Goal: Communication & Community: Answer question/provide support

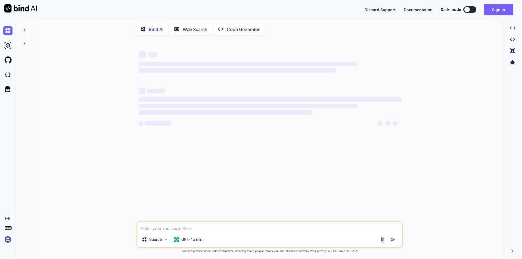
type textarea "x"
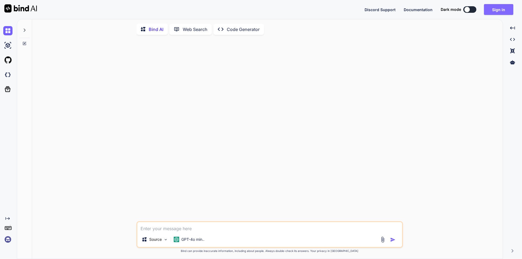
click at [502, 14] on button "Sign in" at bounding box center [498, 9] width 29 height 11
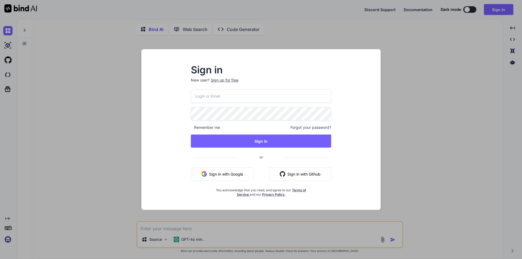
click at [242, 97] on input "email" at bounding box center [261, 95] width 140 height 13
type input "[EMAIL_ADDRESS][DOMAIN_NAME]"
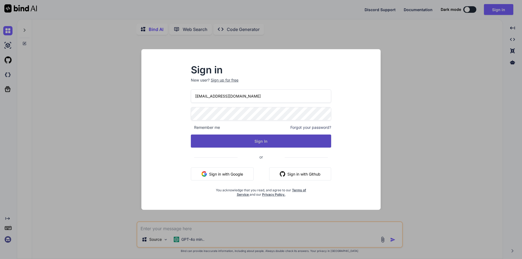
click at [247, 139] on button "Sign In" at bounding box center [261, 141] width 140 height 13
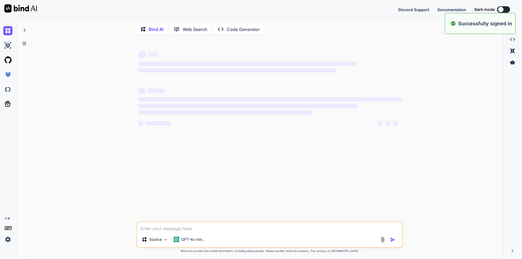
type textarea "x"
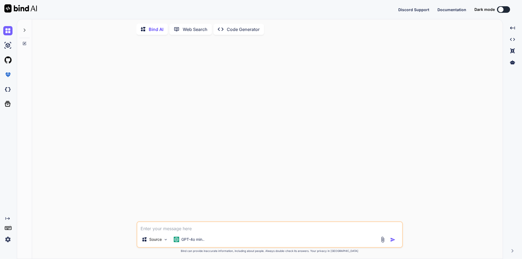
click at [179, 226] on textarea at bounding box center [269, 227] width 265 height 10
paste textarea "• Coordinated with development team to update the HTML of employer dashboard pa…"
type textarea "• Coordinated with development team to update the HTML of employer dashboard pa…"
type textarea "x"
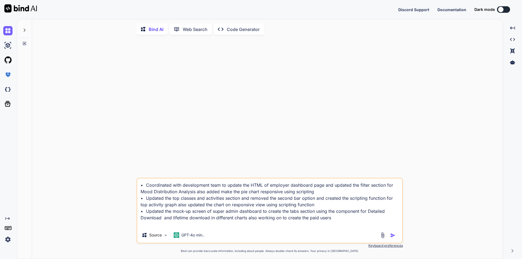
type textarea "• Coordinated with development team to update the HTML of employer dashboard pa…"
type textarea "x"
type textarea "• Coordinated with development team to update the HTML of employer dashboard pa…"
type textarea "x"
type textarea "• Coordinated with development team to update the HTML of employer dashboard pa…"
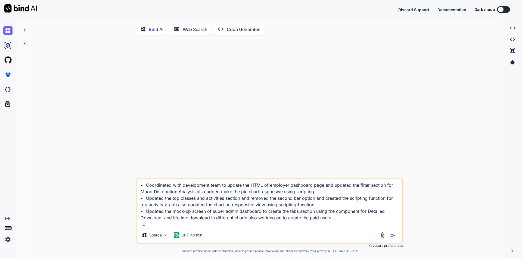
type textarea "x"
type textarea "• Coordinated with development team to update the HTML of employer dashboard pa…"
type textarea "x"
type textarea "• Coordinated with development team to update the HTML of employer dashboard pa…"
type textarea "x"
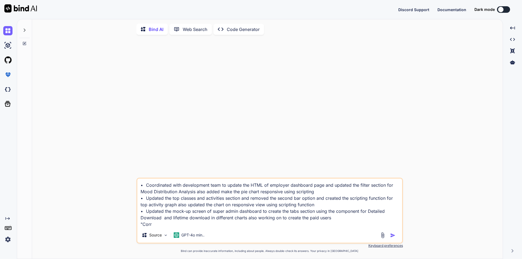
type textarea "• Coordinated with development team to update the HTML of employer dashboard pa…"
type textarea "x"
type textarea "• Coordinated with development team to update the HTML of employer dashboard pa…"
type textarea "x"
type textarea "• Coordinated with development team to update the HTML of employer dashboard pa…"
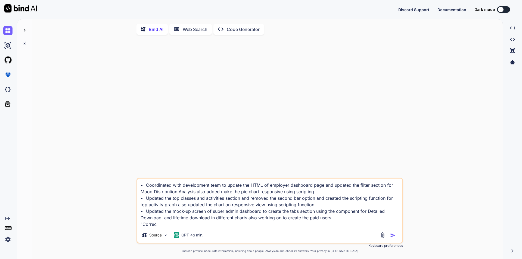
type textarea "x"
type textarea "• Coordinated with development team to update the HTML of employer dashboard pa…"
type textarea "x"
type textarea "• Coordinated with development team to update the HTML of employer dashboard pa…"
type textarea "x"
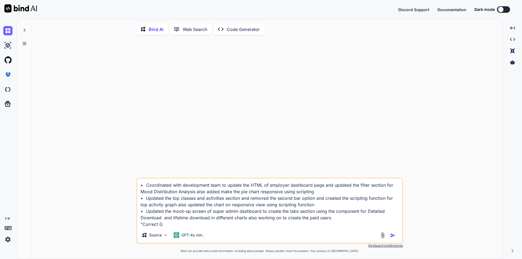
type textarea "• Coordinated with development team to update the HTML of employer dashboard pa…"
type textarea "x"
type textarea "• Coordinated with development team to update the HTML of employer dashboard pa…"
type textarea "x"
type textarea "• Coordinated with development team to update the HTML of employer dashboard pa…"
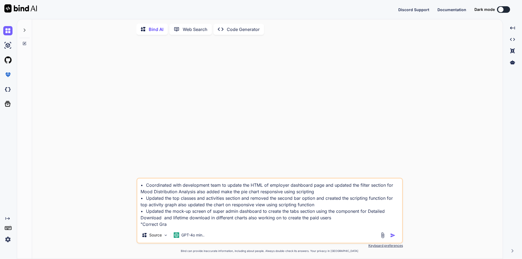
type textarea "x"
type textarea "• Coordinated with development team to update the HTML of employer dashboard pa…"
type textarea "x"
type textarea "• Coordinated with development team to update the HTML of employer dashboard pa…"
type textarea "x"
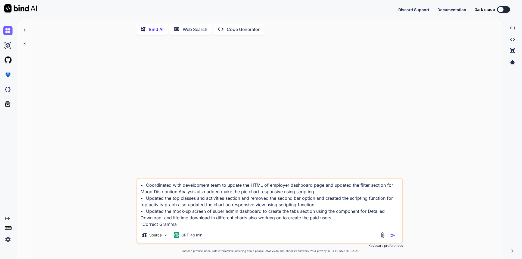
type textarea "• Coordinated with development team to update the HTML of employer dashboard pa…"
type textarea "x"
type textarea "• Coordinated with development team to update the HTML of employer dashboard pa…"
type textarea "x"
type textarea "• Coordinated with development team to update the HTML of employer dashboard pa…"
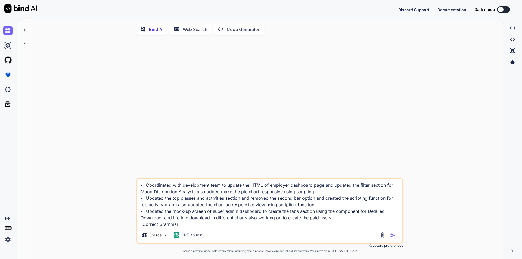
type textarea "x"
type textarea "• Coordinated with development team to update the HTML of employer dashboard pa…"
type textarea "x"
type textarea "• Coordinated with development team to update the HTML of employer dashboard pa…"
type textarea "x"
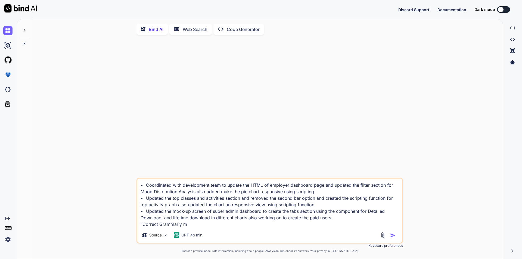
type textarea "• Coordinated with development team to update the HTML of employer dashboard pa…"
type textarea "x"
type textarea "• Coordinated with development team to update the HTML of employer dashboard pa…"
type textarea "x"
type textarea "• Coordinated with development team to update the HTML of employer dashboard pa…"
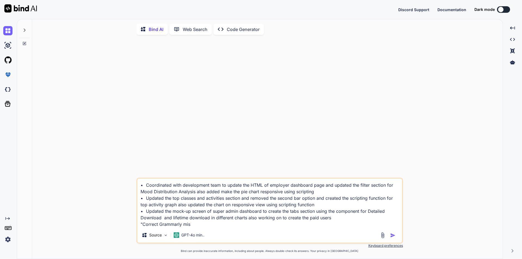
type textarea "x"
type textarea "• Coordinated with development team to update the HTML of employer dashboard pa…"
type textarea "x"
type textarea "• Coordinated with development team to update the HTML of employer dashboard pa…"
type textarea "x"
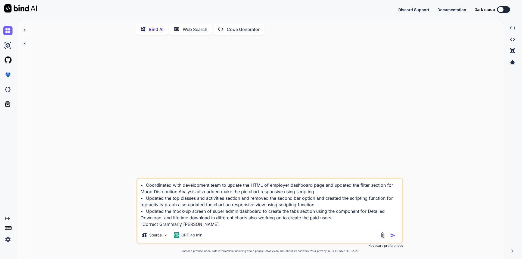
type textarea "• Coordinated with development team to update the HTML of employer dashboard pa…"
type textarea "x"
type textarea "• Coordinated with development team to update the HTML of employer dashboard pa…"
type textarea "x"
type textarea "• Coordinated with development team to update the HTML of employer dashboard pa…"
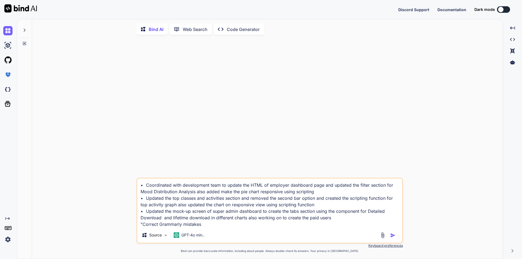
type textarea "x"
type textarea "• Coordinated with development team to update the HTML of employer dashboard pa…"
type textarea "x"
type textarea "• Coordinated with development team to update the HTML of employer dashboard pa…"
type textarea "x"
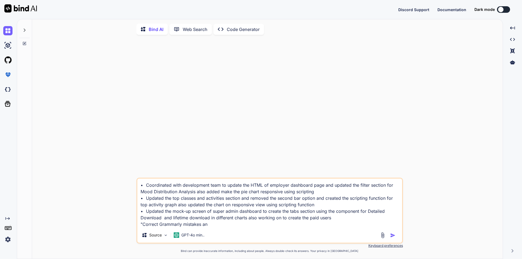
type textarea "• Coordinated with development team to update the HTML of employer dashboard pa…"
type textarea "x"
type textarea "• Coordinated with development team to update the HTML of employer dashboard pa…"
type textarea "x"
type textarea "• Coordinated with development team to update the HTML of employer dashboard pa…"
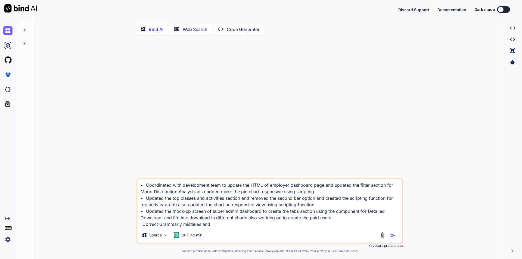
type textarea "x"
type textarea "• Coordinated with development team to update the HTML of employer dashboard pa…"
type textarea "x"
type textarea "• Coordinated with development team to update the HTML of employer dashboard pa…"
type textarea "x"
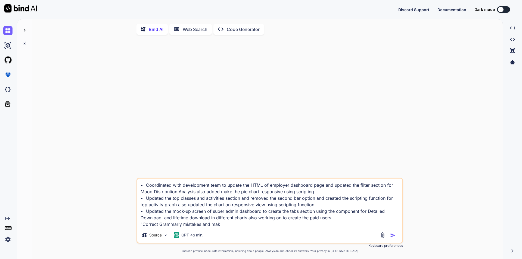
type textarea "• Coordinated with development team to update the HTML of employer dashboard pa…"
type textarea "x"
type textarea "• Coordinated with development team to update the HTML of employer dashboard pa…"
type textarea "x"
type textarea "• Coordinated with development team to update the HTML of employer dashboard pa…"
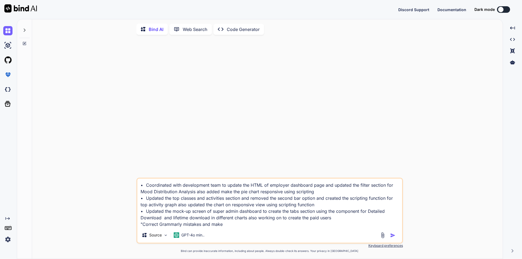
type textarea "x"
type textarea "• Coordinated with development team to update the HTML of employer dashboard pa…"
type textarea "x"
type textarea "• Coordinated with development team to update the HTML of employer dashboard pa…"
type textarea "x"
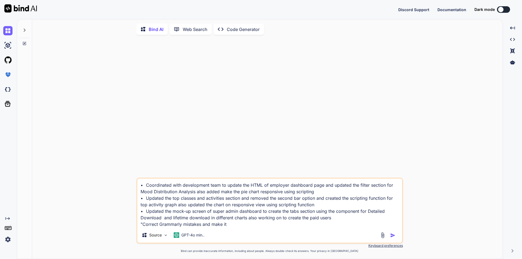
type textarea "• Coordinated with development team to update the HTML of employer dashboard pa…"
type textarea "x"
type textarea "• Coordinated with development team to update the HTML of employer dashboard pa…"
type textarea "x"
type textarea "• Coordinated with development team to update the HTML of employer dashboard pa…"
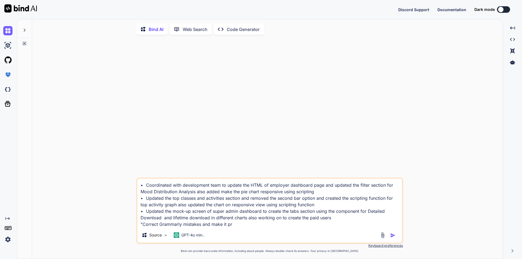
type textarea "x"
type textarea "• Coordinated with development team to update the HTML of employer dashboard pa…"
type textarea "x"
type textarea "• Coordinated with development team to update the HTML of employer dashboard pa…"
type textarea "x"
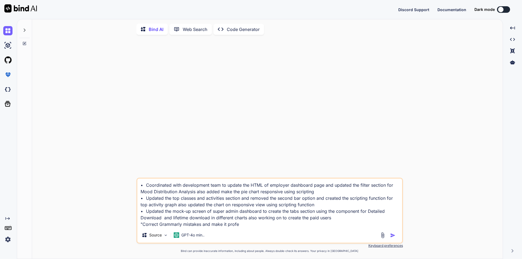
type textarea "• Coordinated with development team to update the HTML of employer dashboard pa…"
type textarea "x"
type textarea "• Coordinated with development team to update the HTML of employer dashboard pa…"
type textarea "x"
type textarea "• Coordinated with development team to update the HTML of employer dashboard pa…"
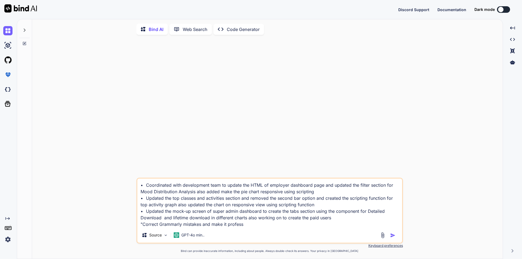
type textarea "x"
type textarea "• Coordinated with development team to update the HTML of employer dashboard pa…"
type textarea "x"
type textarea "• Coordinated with development team to update the HTML of employer dashboard pa…"
type textarea "x"
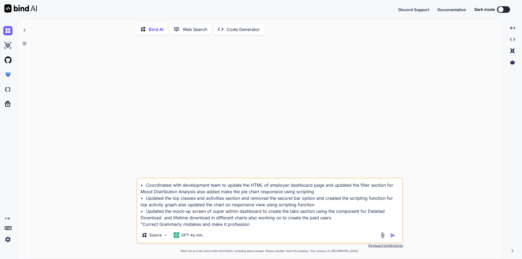
type textarea "• Coordinated with development team to update the HTML of employer dashboard pa…"
type textarea "x"
type textarea "• Coordinated with development team to update the HTML of employer dashboard pa…"
type textarea "x"
type textarea "• Coordinated with development team to update the HTML of employer dashboard pa…"
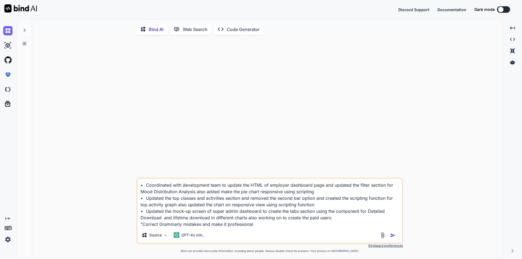
type textarea "x"
click at [363, 223] on textarea "• Coordinated with development team to update the HTML of employer dashboard pa…" at bounding box center [269, 203] width 265 height 49
click at [332, 222] on textarea "• Coordinated with development team to update the HTML of employer dashboard pa…" at bounding box center [269, 203] width 265 height 49
type textarea "• Coordinated with development team to update the HTML of employer dashboard pa…"
type textarea "x"
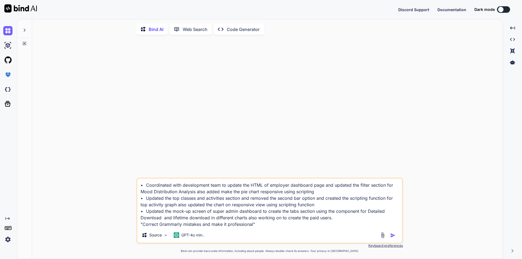
type textarea "• Coordinated with development team to update the HTML of employer dashboard pa…"
click at [392, 235] on img "button" at bounding box center [392, 235] width 5 height 5
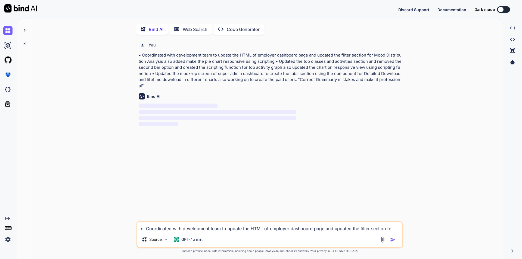
scroll to position [2, 0]
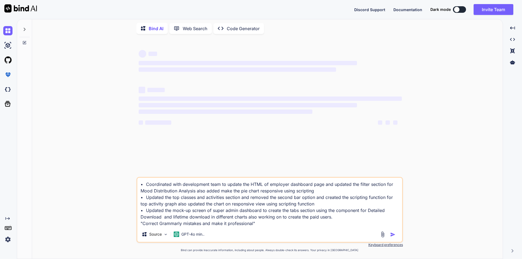
type textarea "x"
click at [496, 11] on button "Sign in" at bounding box center [498, 9] width 29 height 11
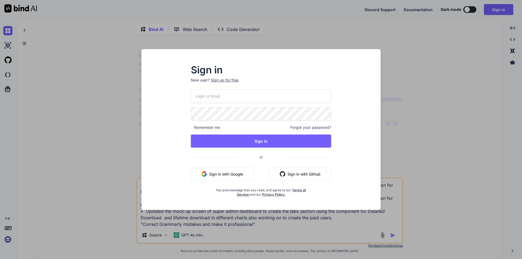
click at [218, 98] on input "email" at bounding box center [261, 95] width 140 height 13
type textarea "x"
type input "[EMAIL_ADDRESS][DOMAIN_NAME]"
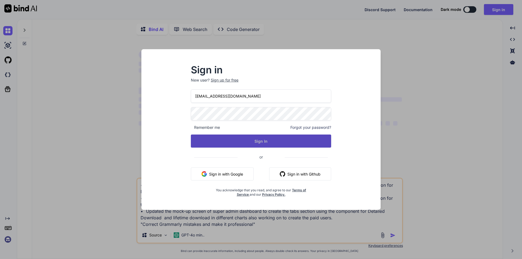
click at [235, 145] on button "Sign In" at bounding box center [261, 141] width 140 height 13
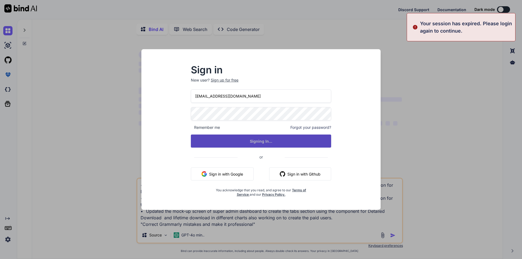
type textarea "x"
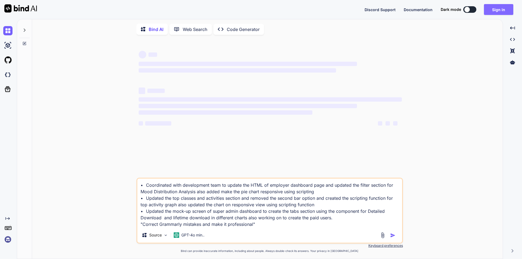
type textarea "x"
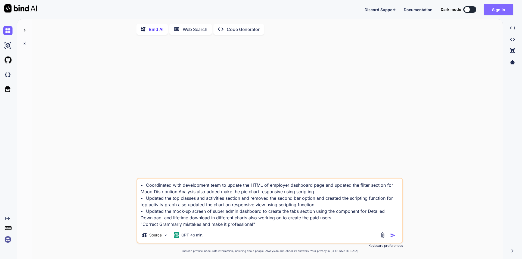
click at [492, 9] on button "Sign in" at bounding box center [498, 9] width 29 height 11
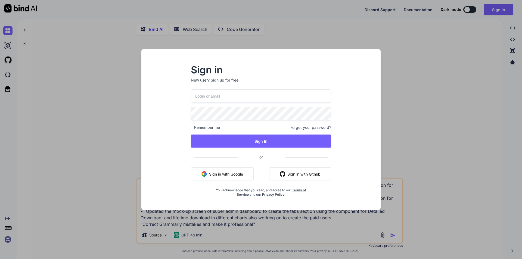
click at [217, 98] on input "email" at bounding box center [261, 95] width 140 height 13
type input "[EMAIL_ADDRESS][DOMAIN_NAME]"
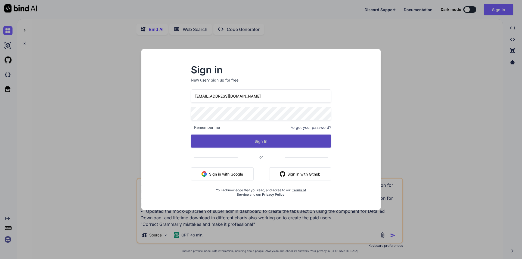
click at [246, 143] on button "Sign In" at bounding box center [261, 141] width 140 height 13
click at [264, 137] on button "Sign In" at bounding box center [261, 141] width 140 height 13
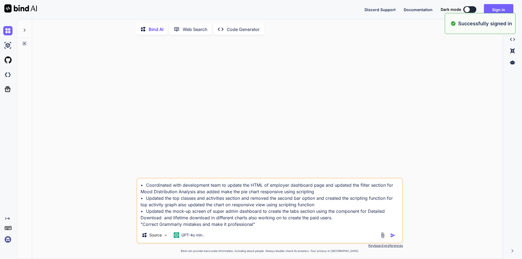
click at [356, 221] on textarea "• Coordinated with development team to update the HTML of employer dashboard pa…" at bounding box center [269, 203] width 265 height 49
click at [391, 238] on img "button" at bounding box center [392, 235] width 5 height 5
type textarea "x"
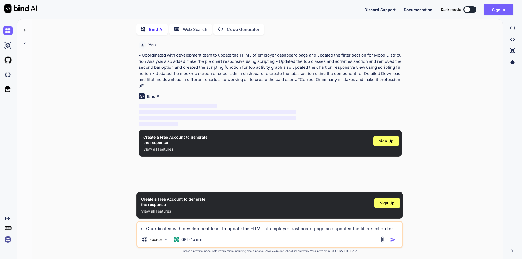
scroll to position [2, 0]
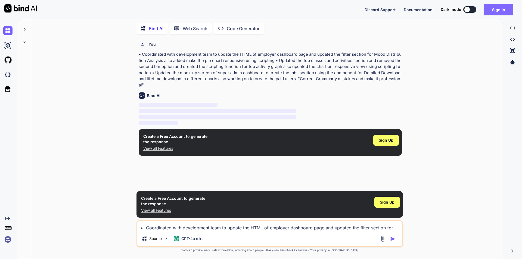
click at [503, 7] on button "Sign in" at bounding box center [498, 9] width 29 height 11
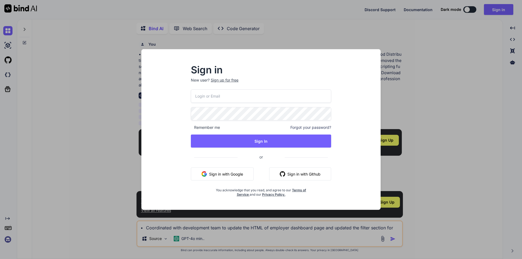
type input "[EMAIL_ADDRESS][DOMAIN_NAME]"
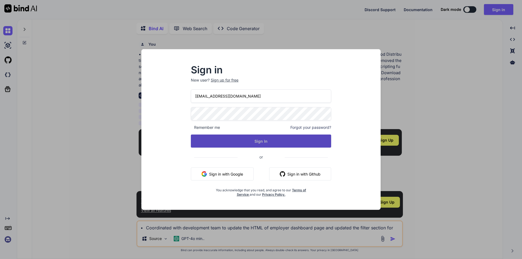
click at [236, 139] on button "Sign In" at bounding box center [261, 141] width 140 height 13
click at [236, 143] on button "Sign In" at bounding box center [261, 141] width 140 height 13
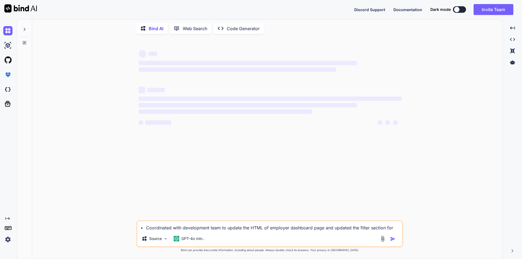
type textarea "x"
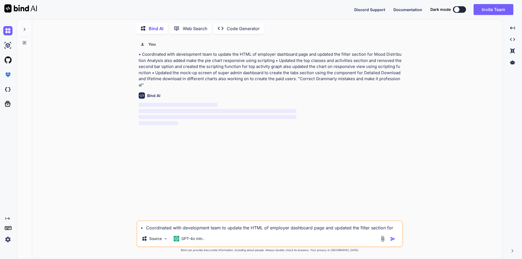
click at [176, 225] on textarea "• Coordinated with development team to update the HTML of employer dashboard pa…" at bounding box center [269, 226] width 265 height 10
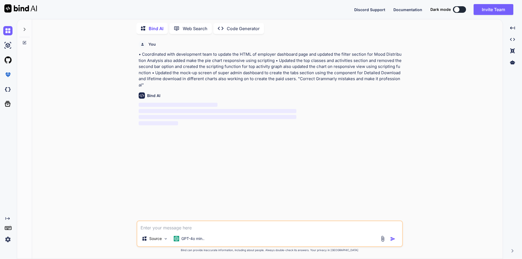
paste textarea "Coordinated with development team to update the HTML of employer dashboard page…"
type textarea "Coordinated with development team to update the HTML of employer dashboard page…"
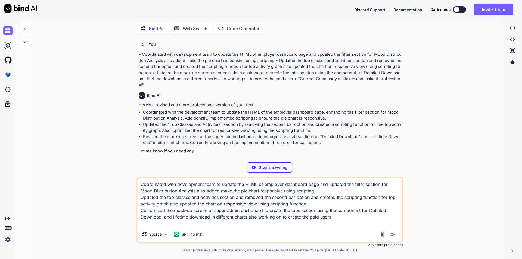
type textarea "x"
type textarea "Coordinated with development team to update the HTML of employer dashboard page…"
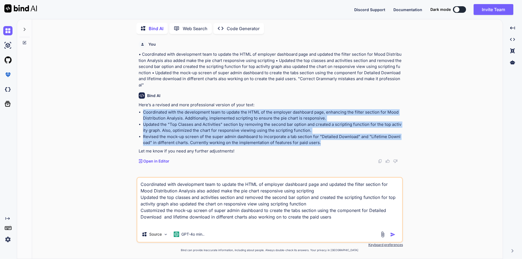
drag, startPoint x: 155, startPoint y: 113, endPoint x: 320, endPoint y: 135, distance: 166.2
click at [320, 135] on ul "Coordinated with the development team to update the HTML of the employer dashbo…" at bounding box center [270, 127] width 263 height 37
copy ul "Coordinated with the development team to update the HTML of the employer dashbo…"
